Goal: Find contact information: Find contact information

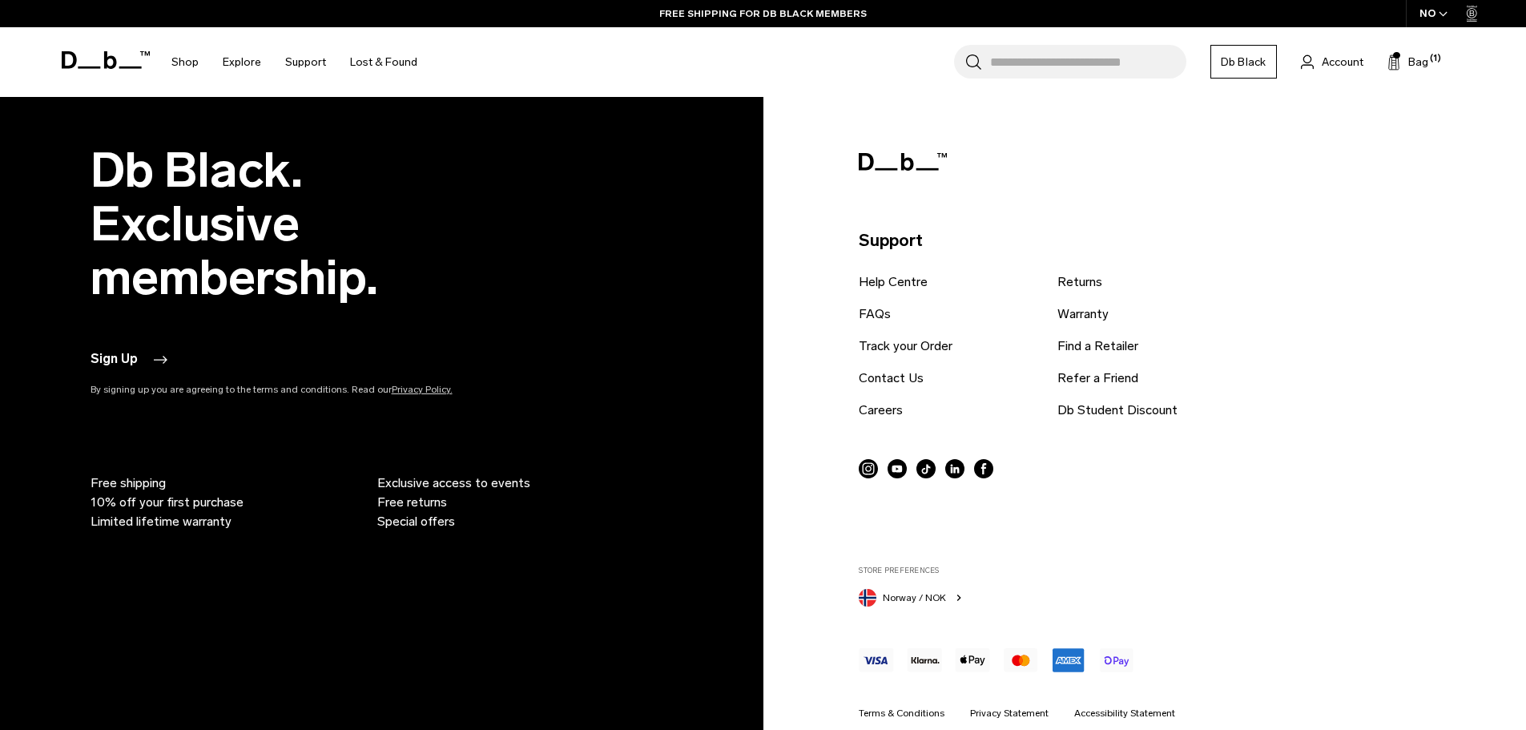
scroll to position [4826, 0]
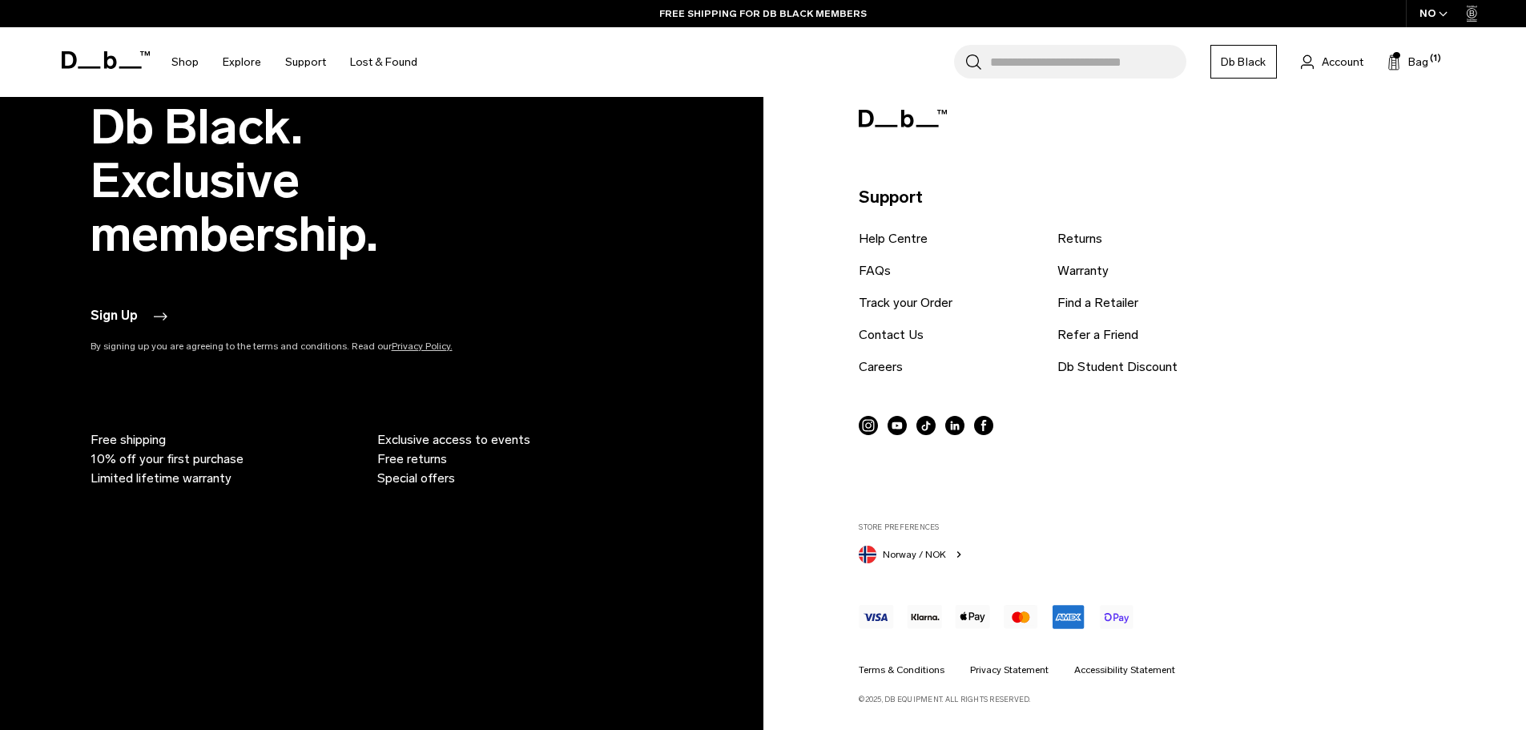
click at [949, 421] on circle at bounding box center [954, 425] width 19 height 19
click at [81, 45] on h1 "Db" at bounding box center [106, 60] width 88 height 74
click at [99, 71] on h1 "Db" at bounding box center [106, 60] width 88 height 74
click at [105, 54] on icon at bounding box center [109, 60] width 13 height 18
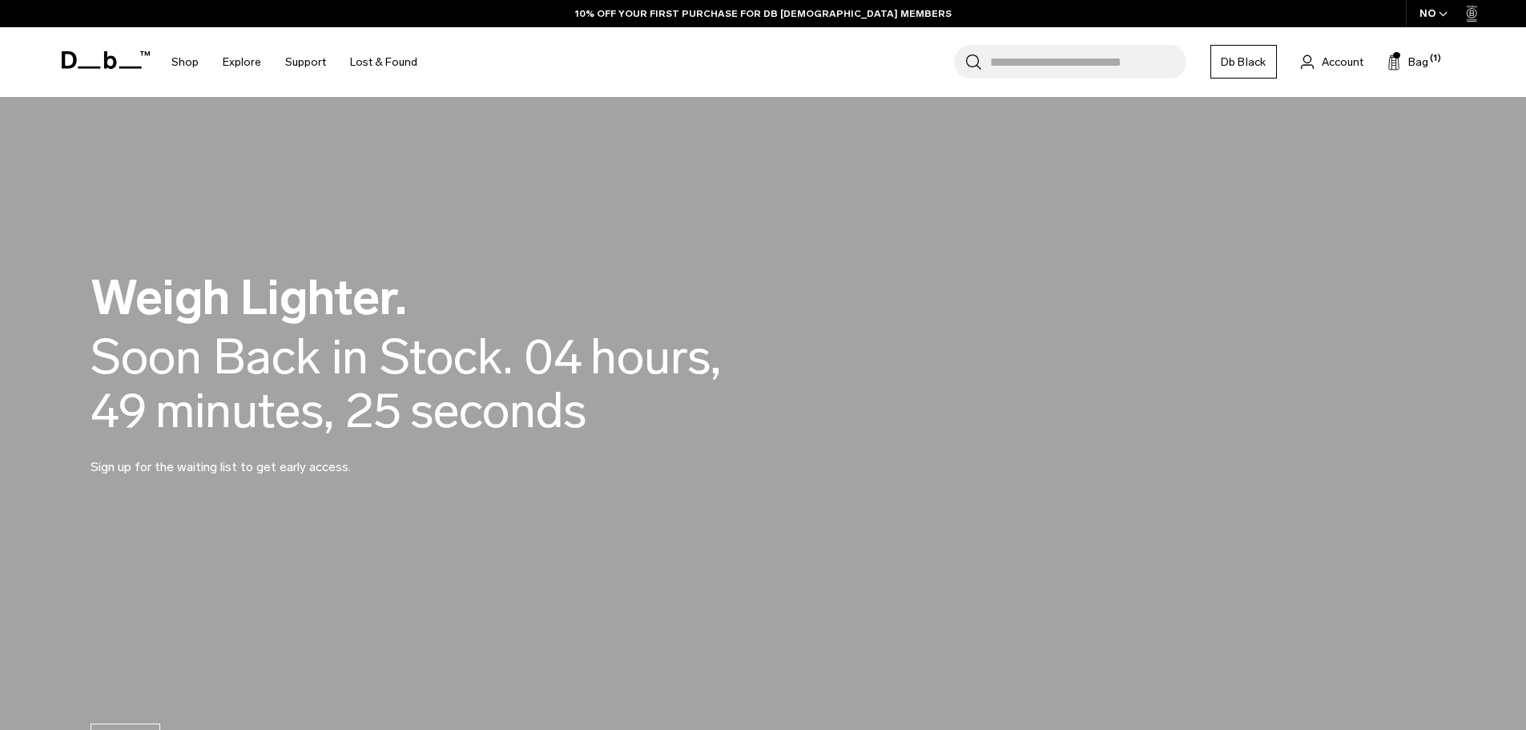
scroll to position [1522, 0]
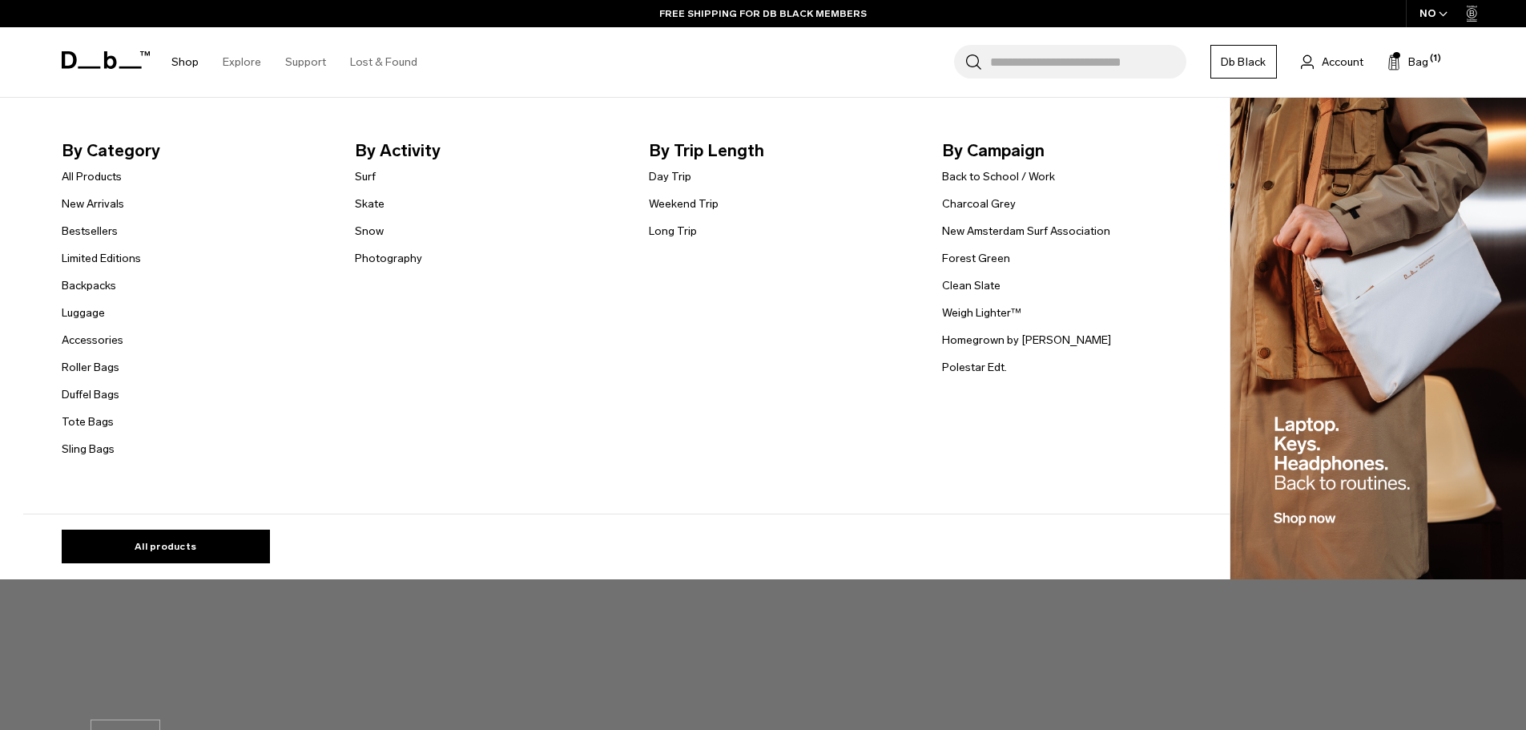
click at [1379, 208] on img "Main Navigation" at bounding box center [1379, 339] width 296 height 482
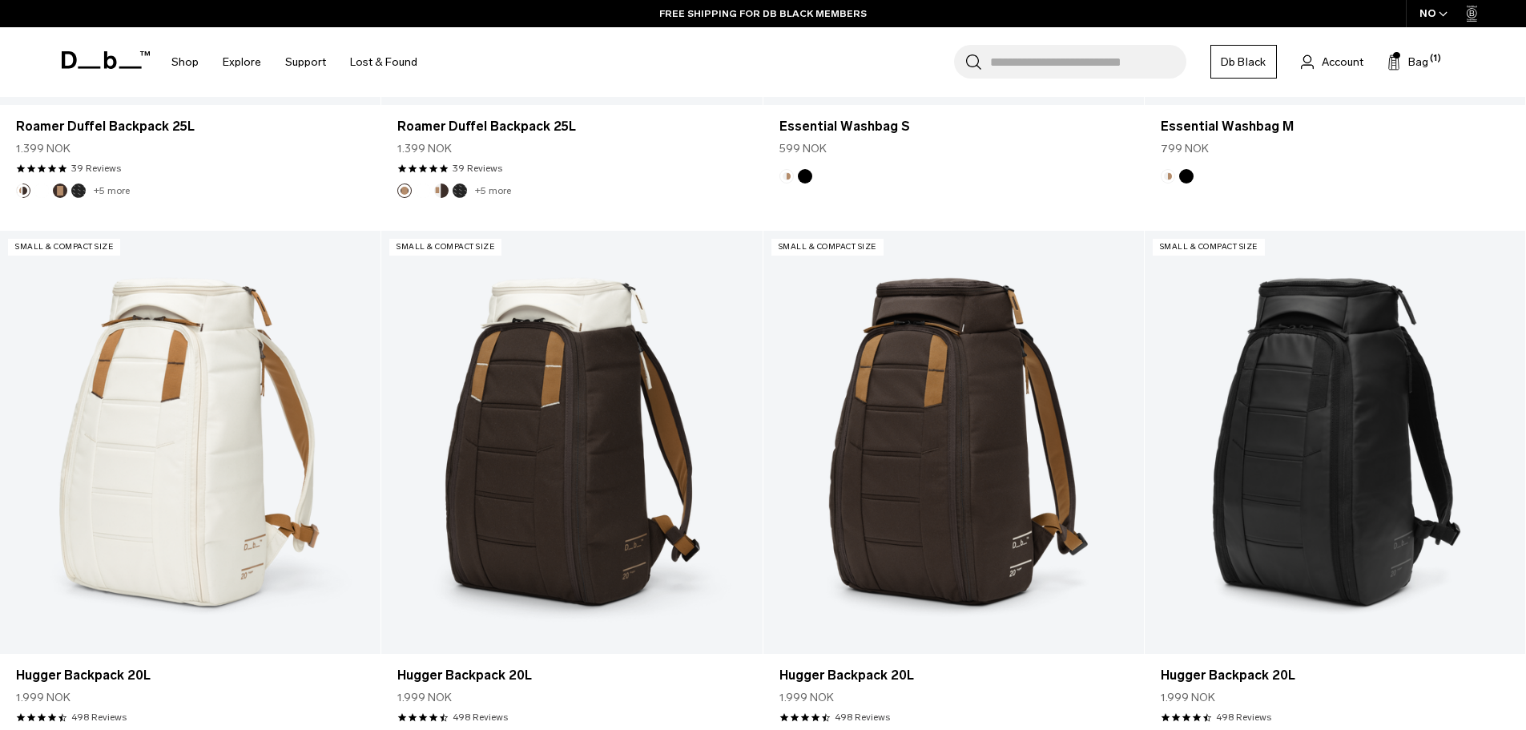
scroll to position [4720, 0]
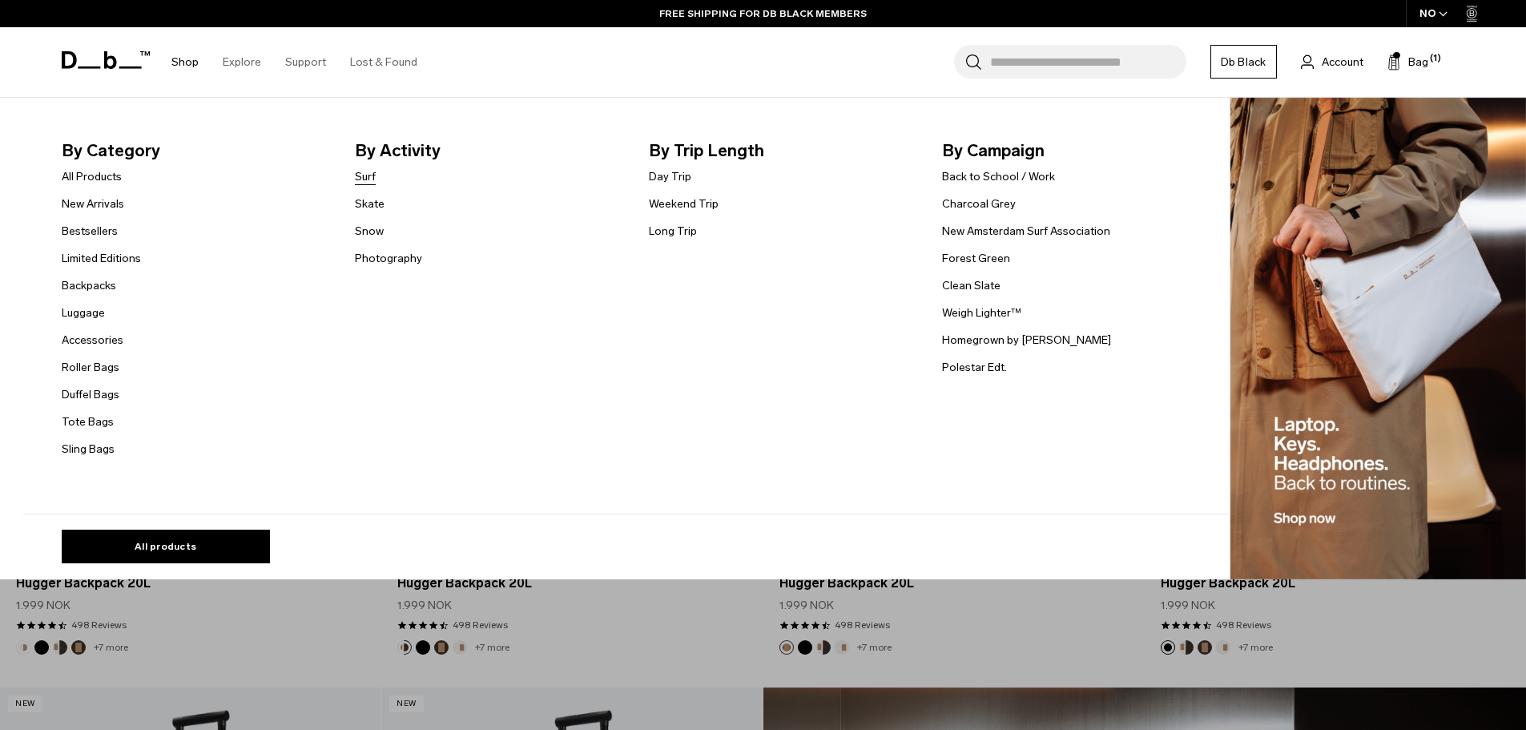
click at [375, 171] on link "Surf" at bounding box center [365, 176] width 21 height 17
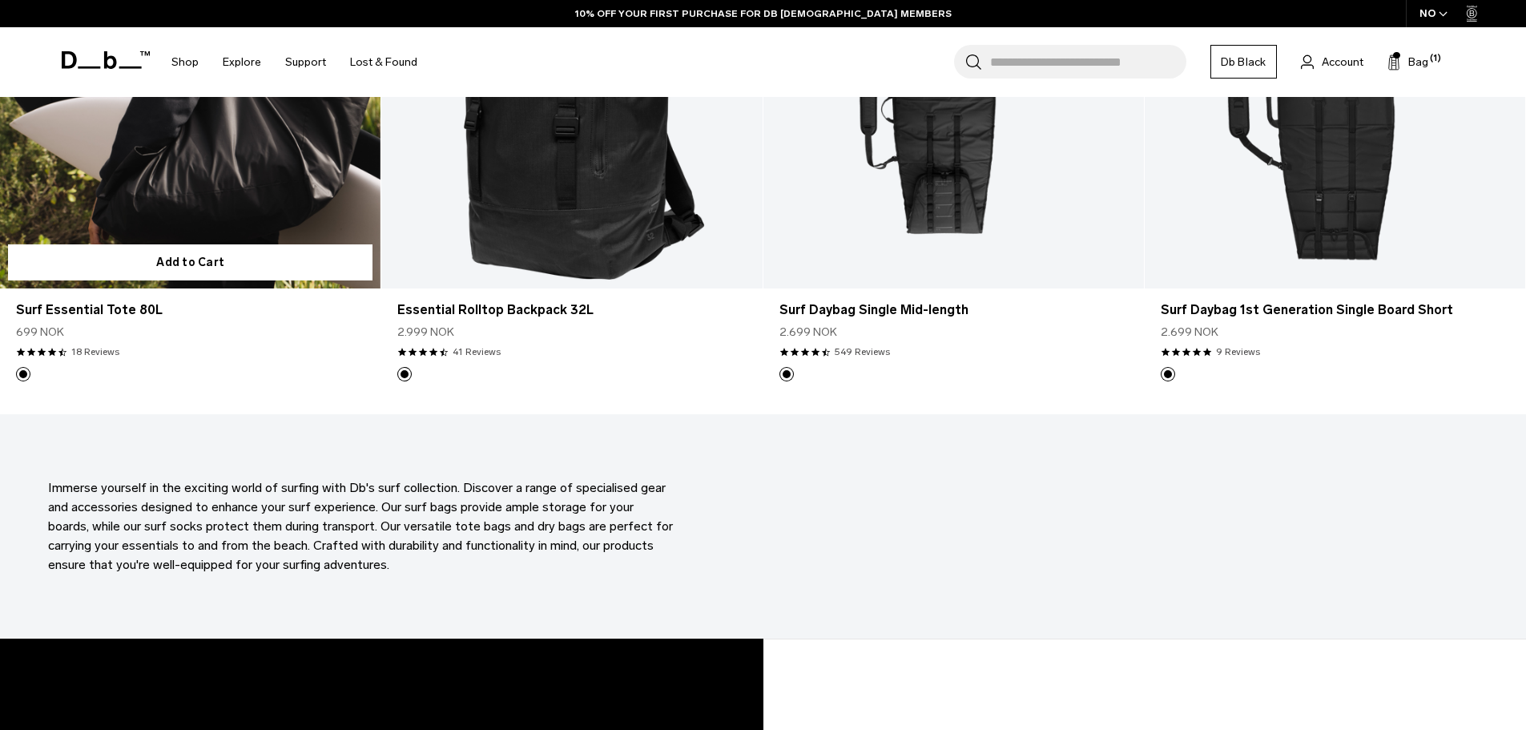
scroll to position [961, 0]
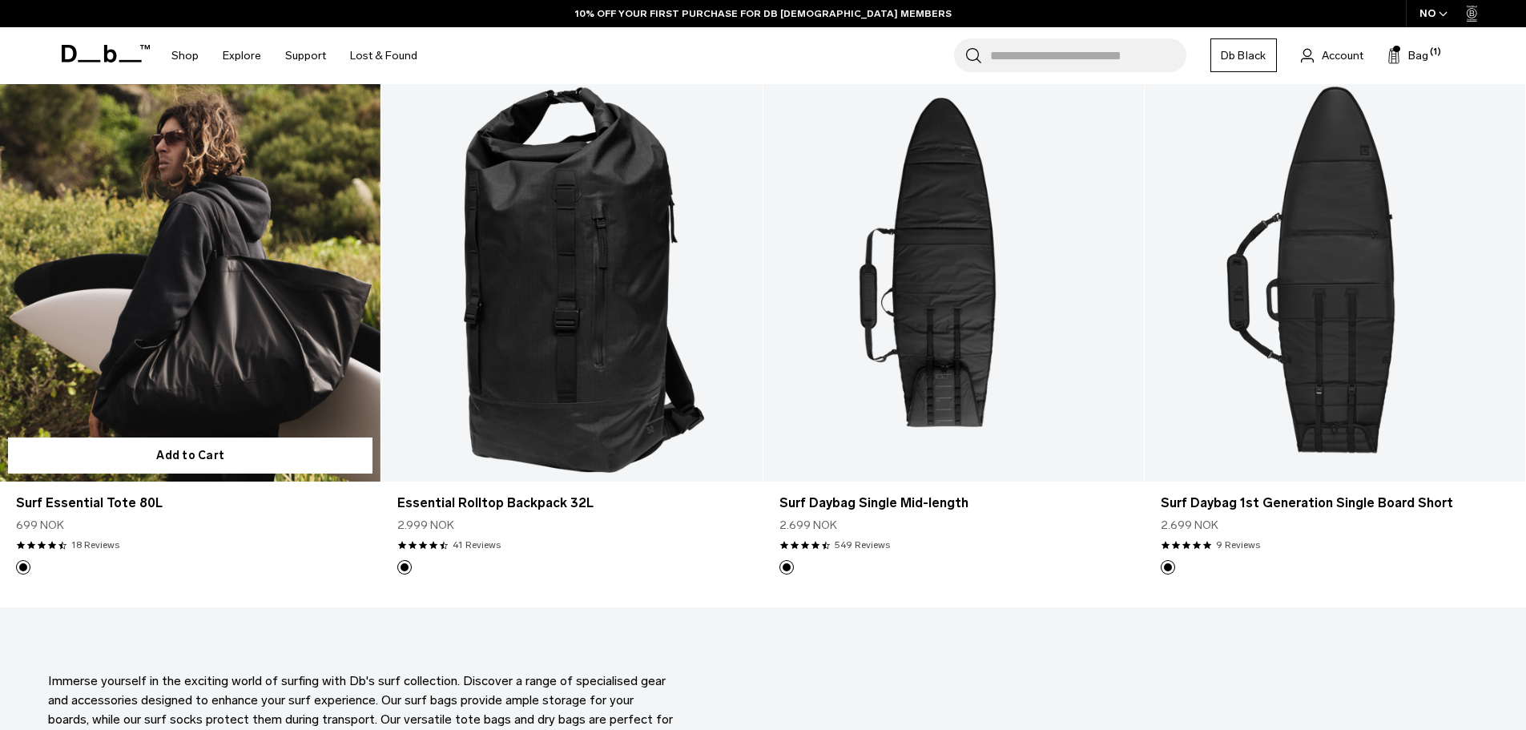
click at [239, 364] on link "Surf Essential Tote 80L" at bounding box center [190, 269] width 381 height 423
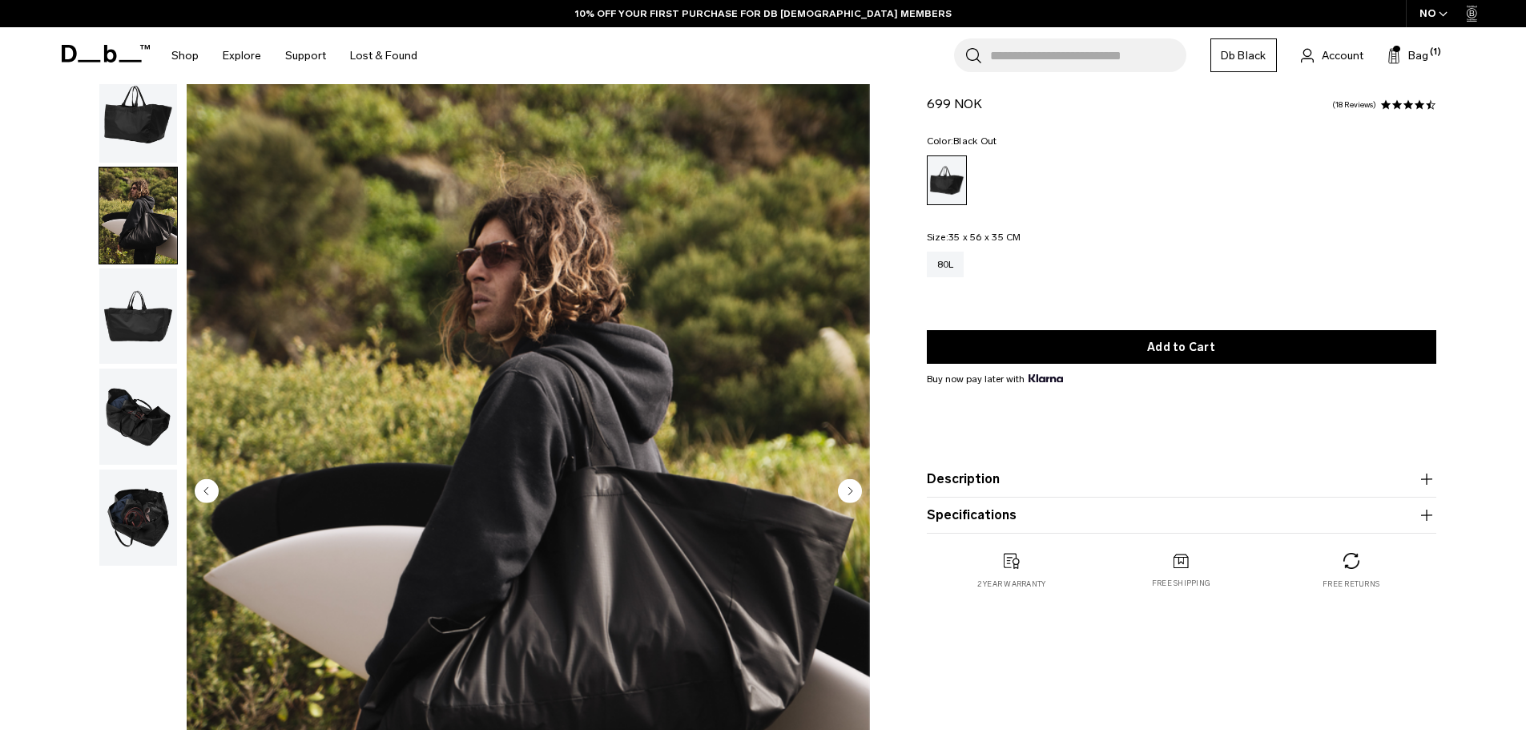
scroll to position [160, 0]
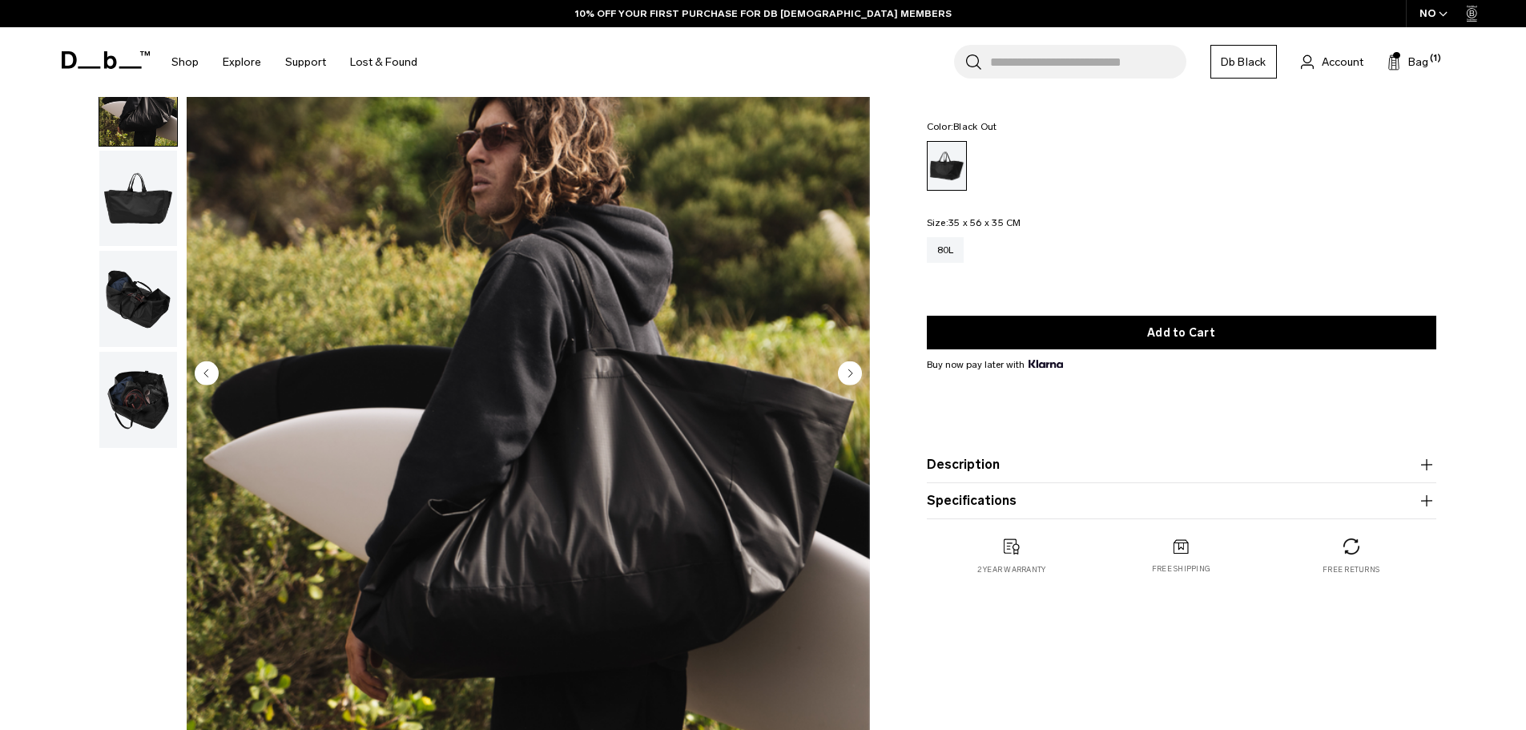
click at [849, 372] on icon "Next slide" at bounding box center [850, 372] width 4 height 7
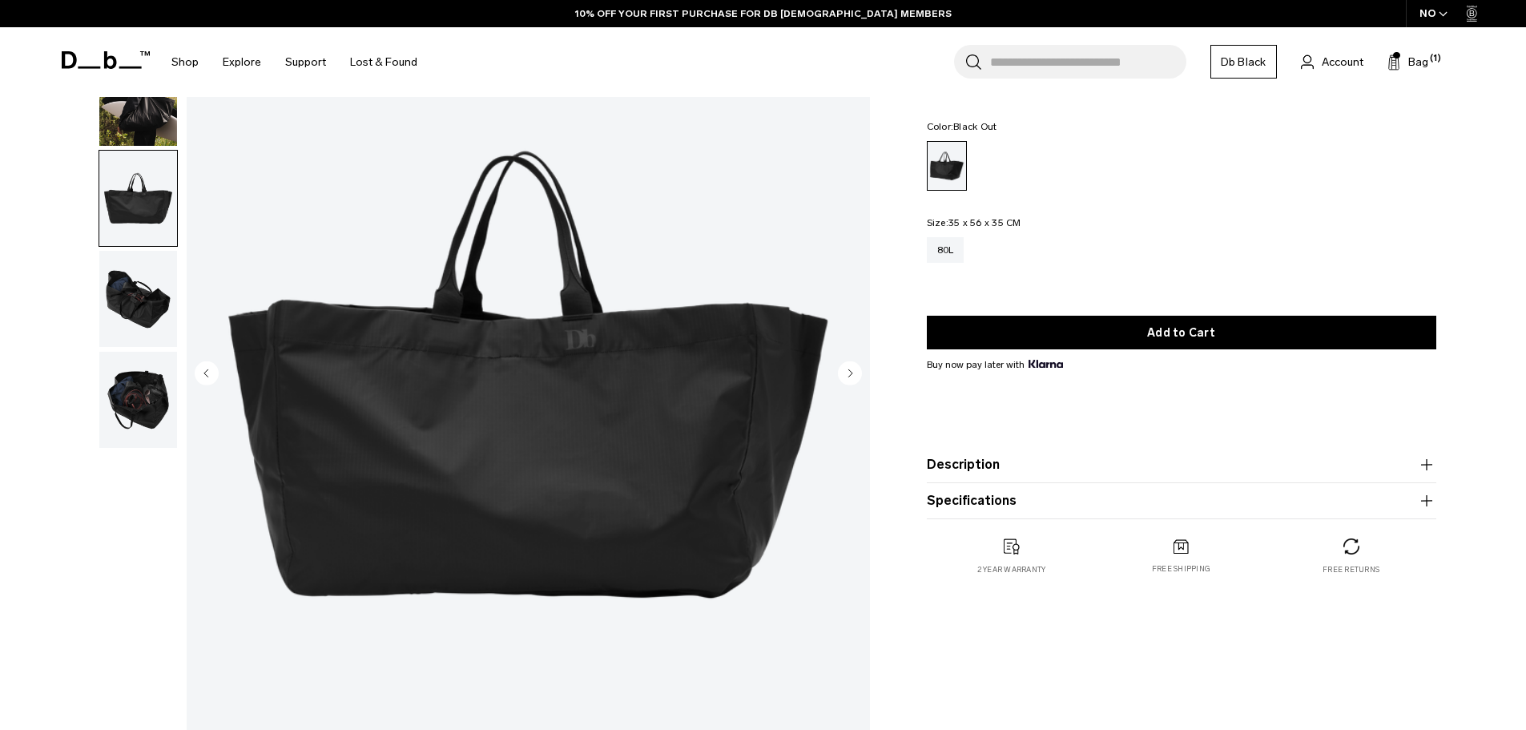
click at [849, 372] on icon "Next slide" at bounding box center [850, 372] width 4 height 7
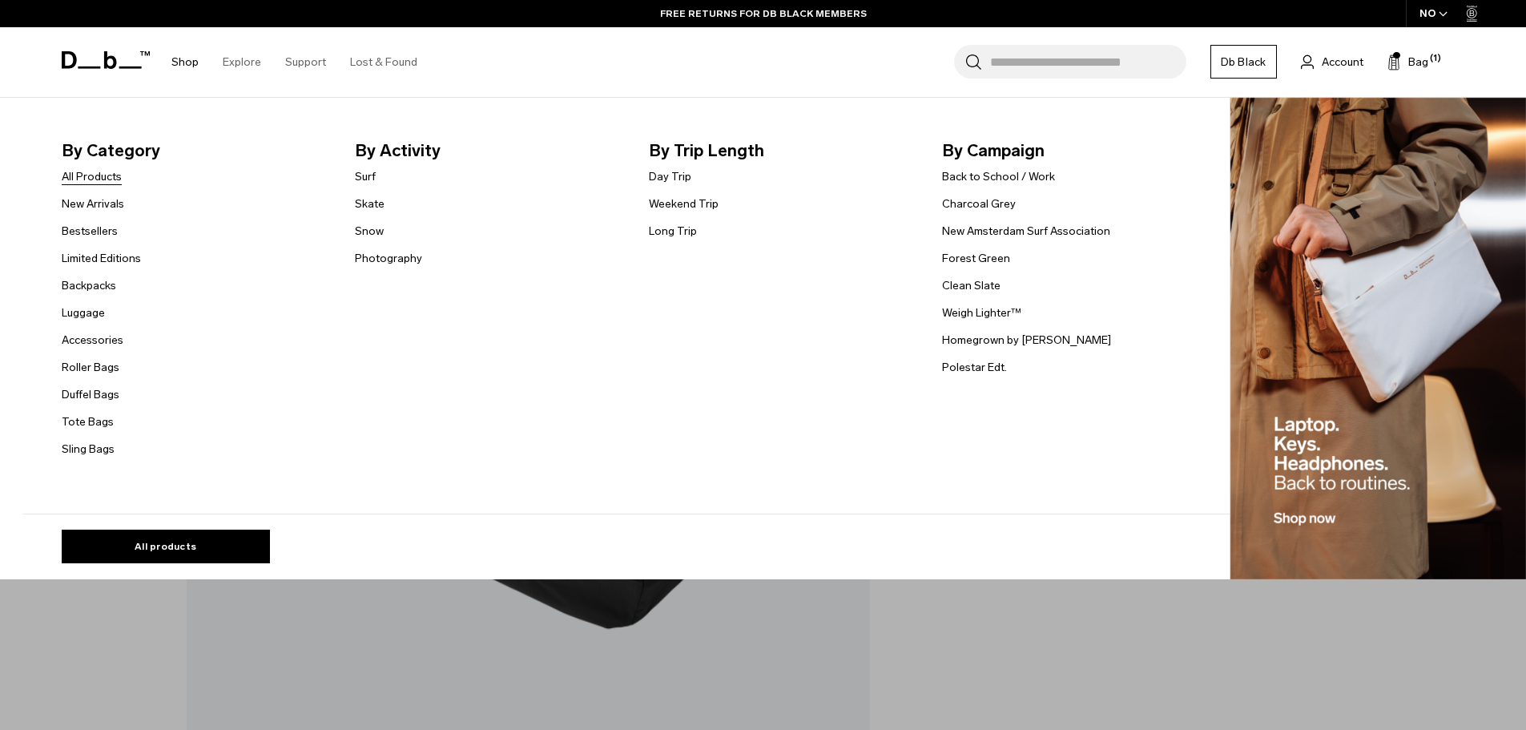
click at [99, 175] on link "All Products" at bounding box center [92, 176] width 60 height 17
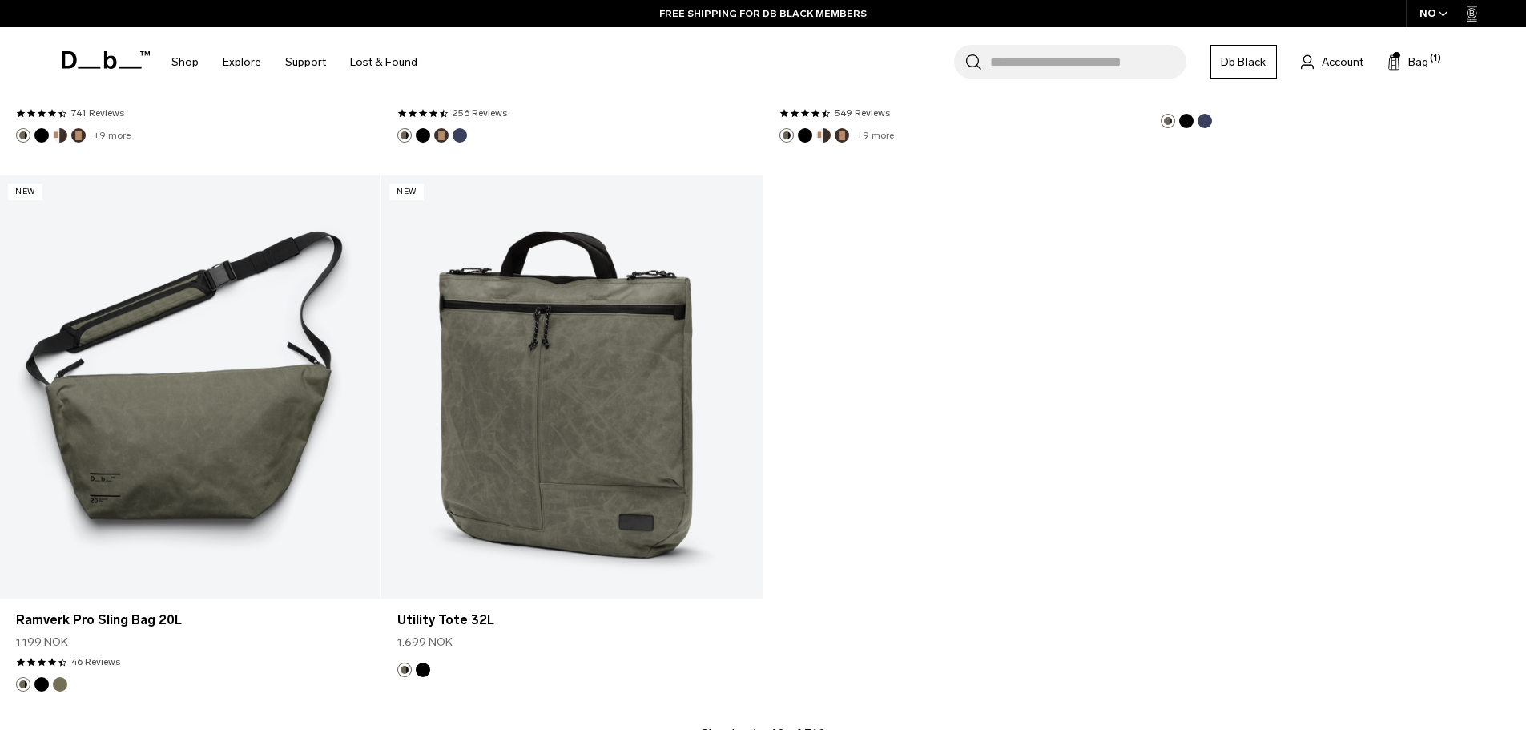
scroll to position [6890, 0]
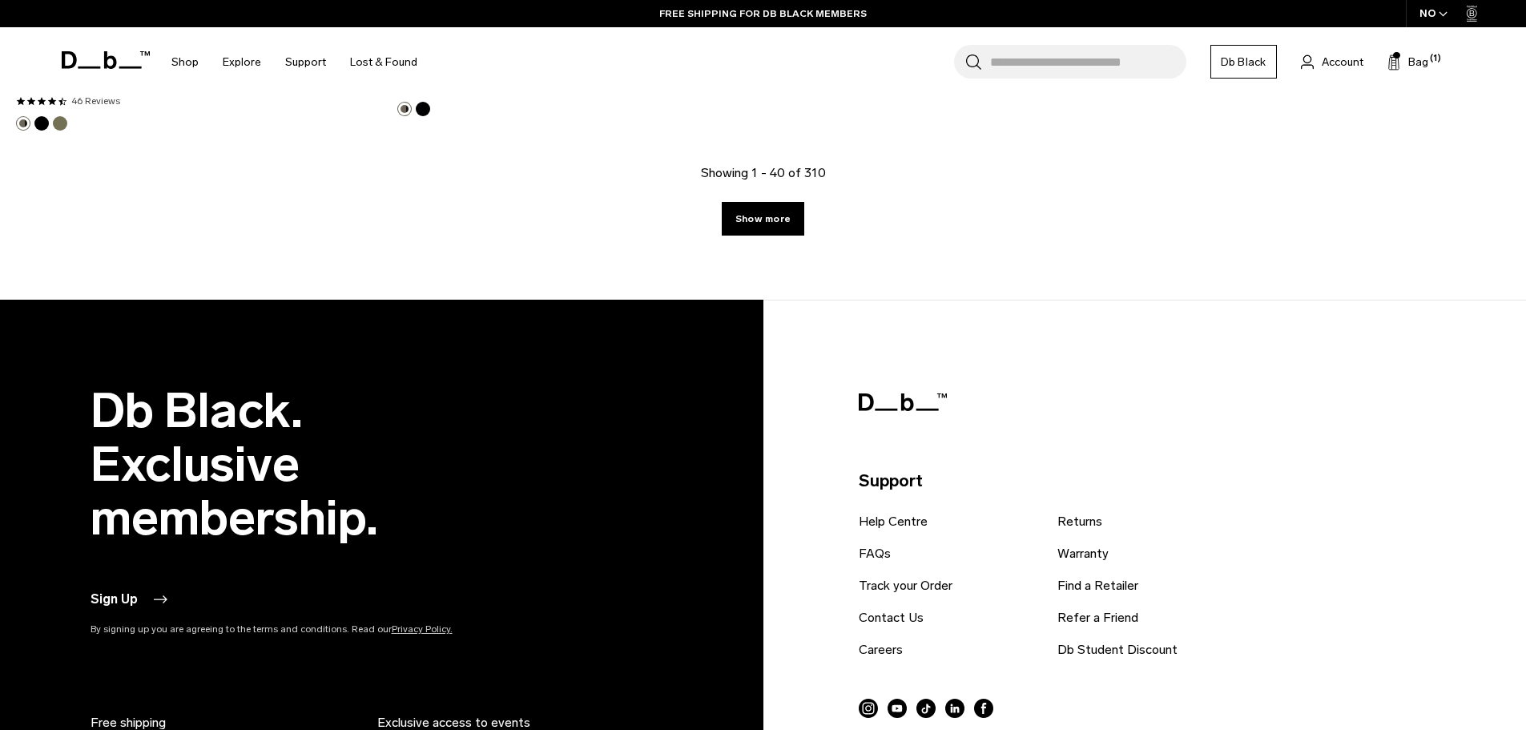
click at [100, 51] on icon at bounding box center [106, 60] width 88 height 18
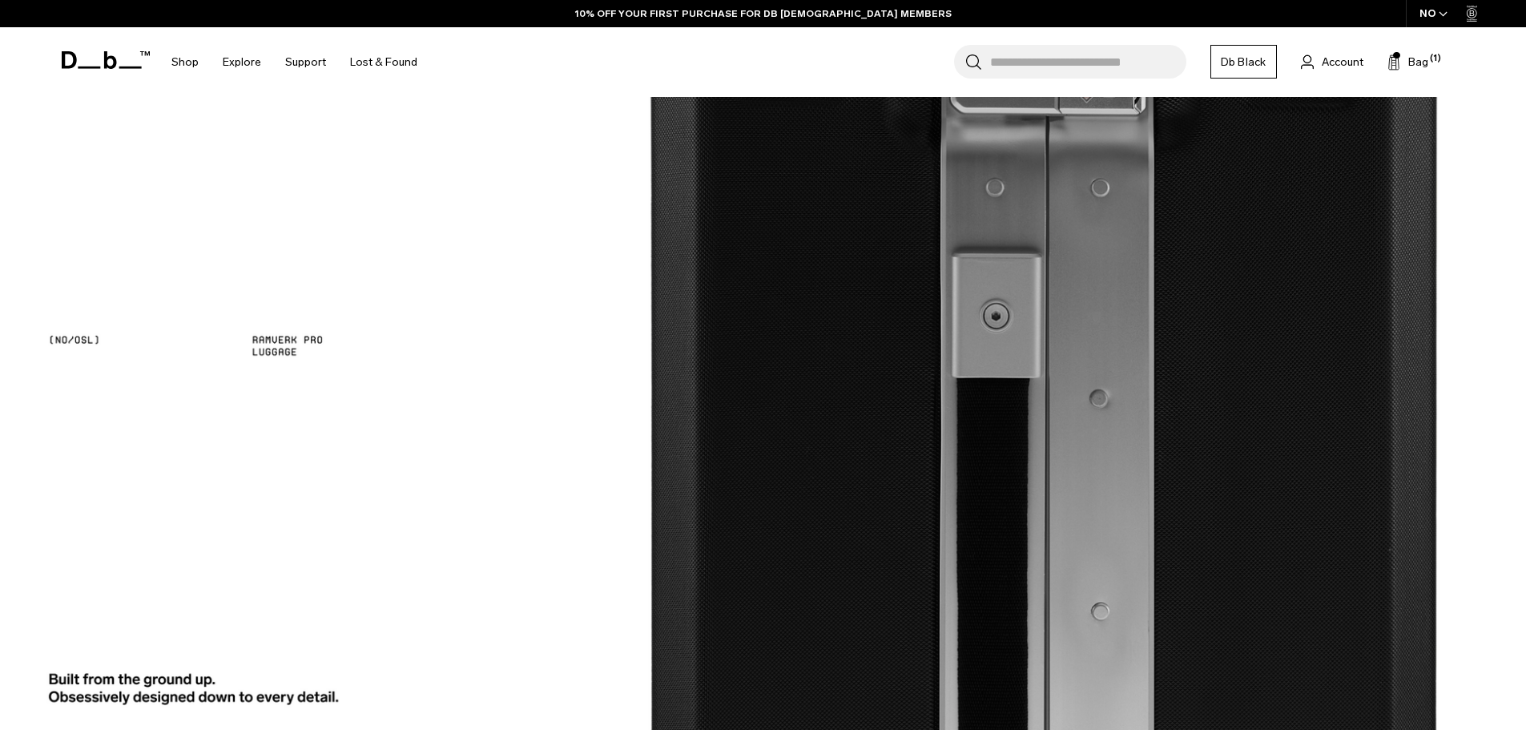
scroll to position [4826, 0]
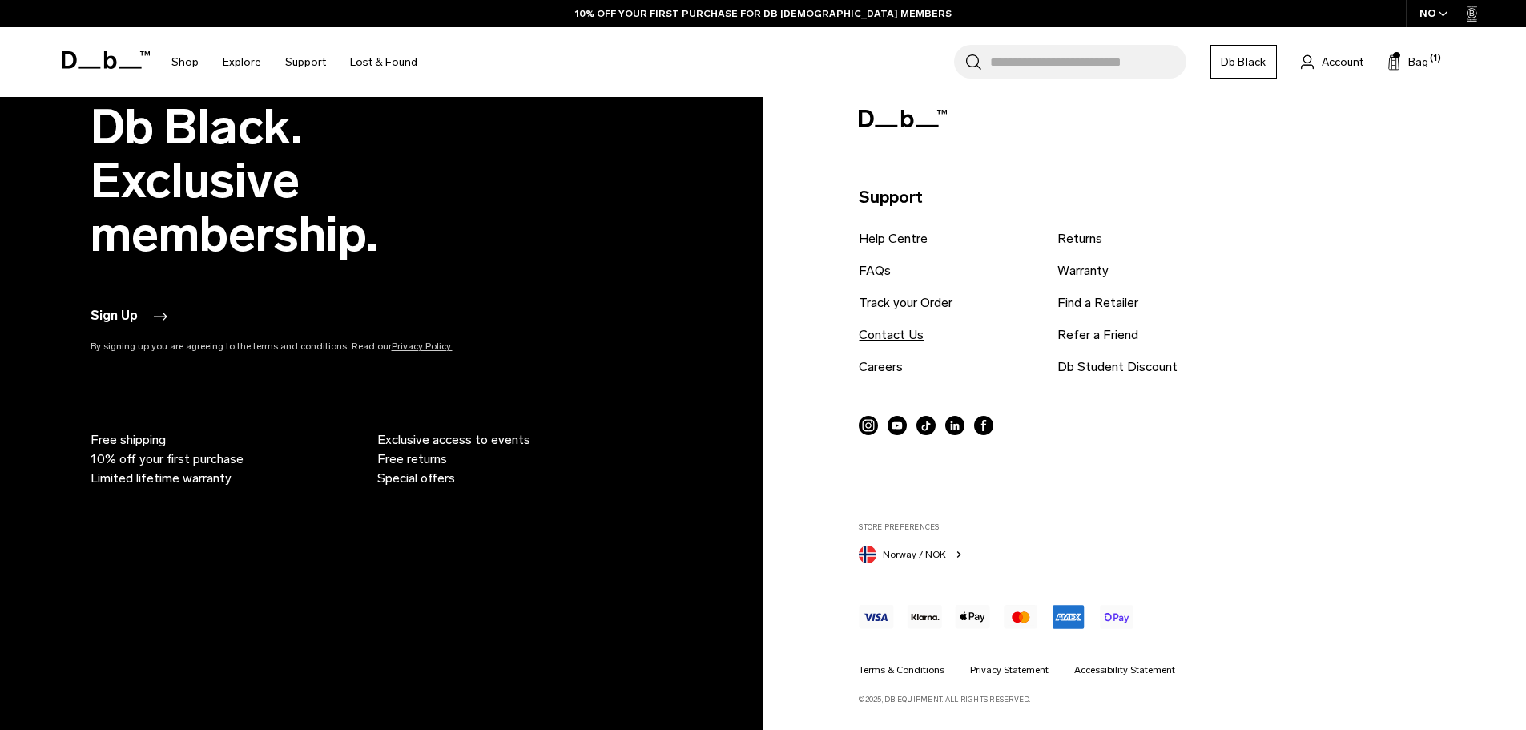
click at [895, 339] on link "Contact Us" at bounding box center [891, 334] width 65 height 19
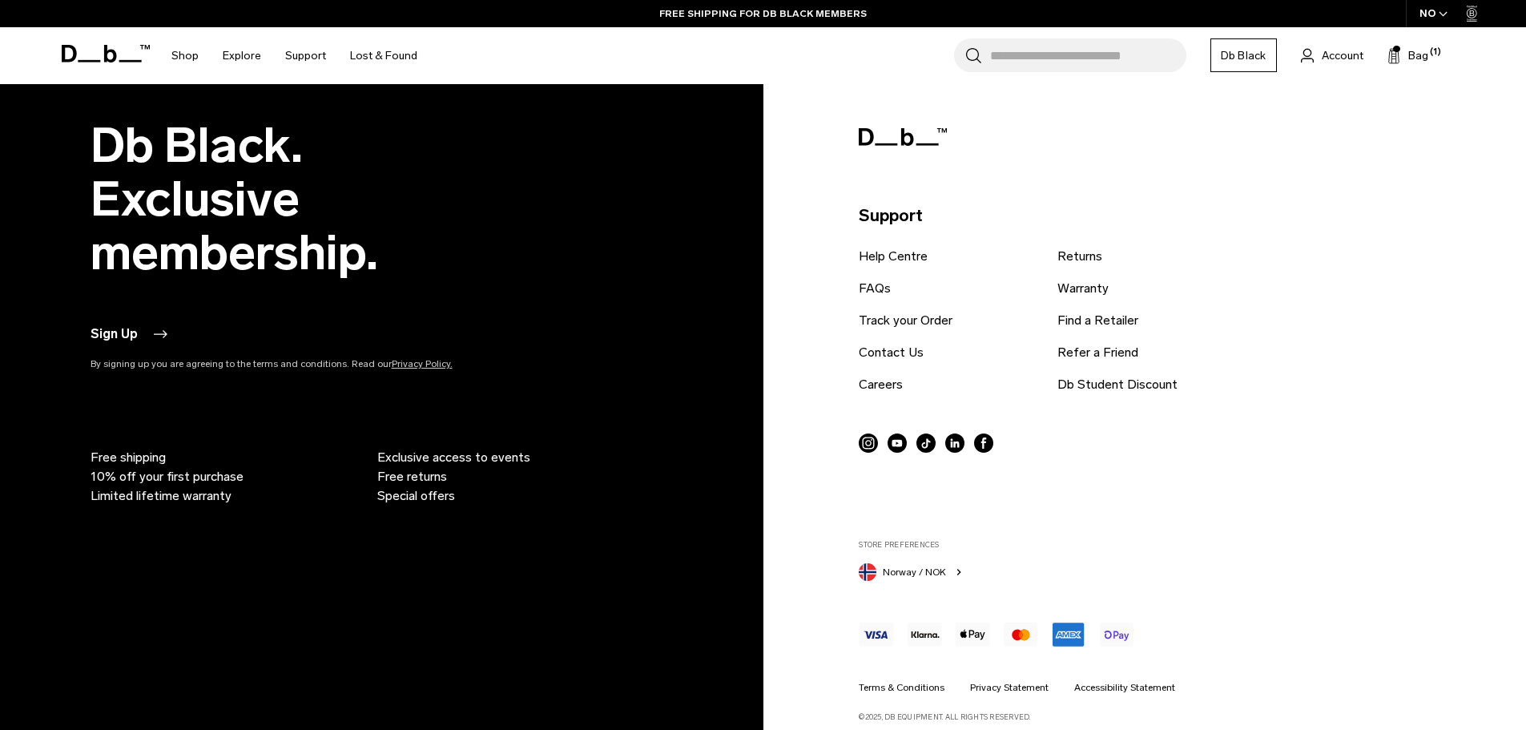
scroll to position [1060, 0]
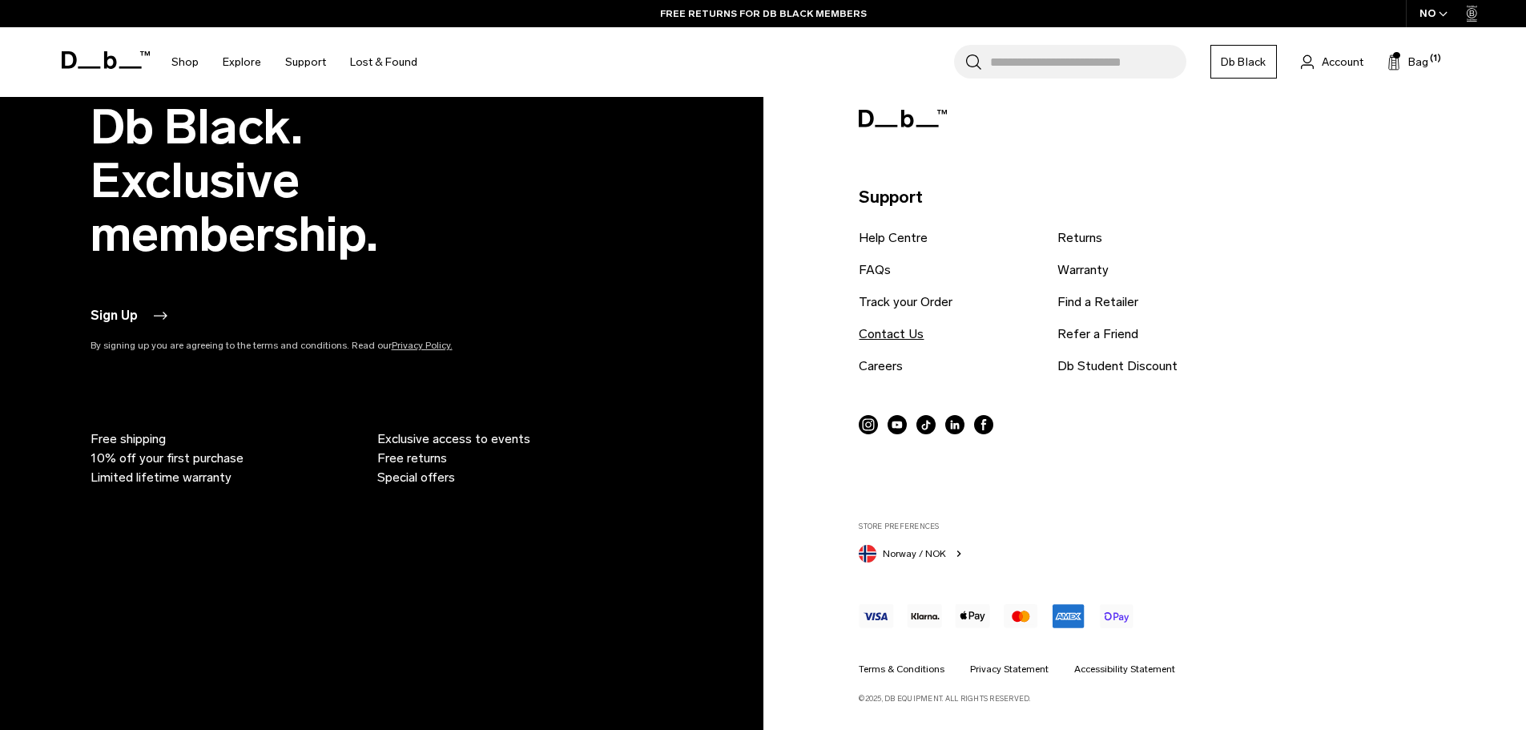
click at [889, 332] on link "Contact Us" at bounding box center [891, 333] width 65 height 19
